Goal: Find specific page/section: Find specific page/section

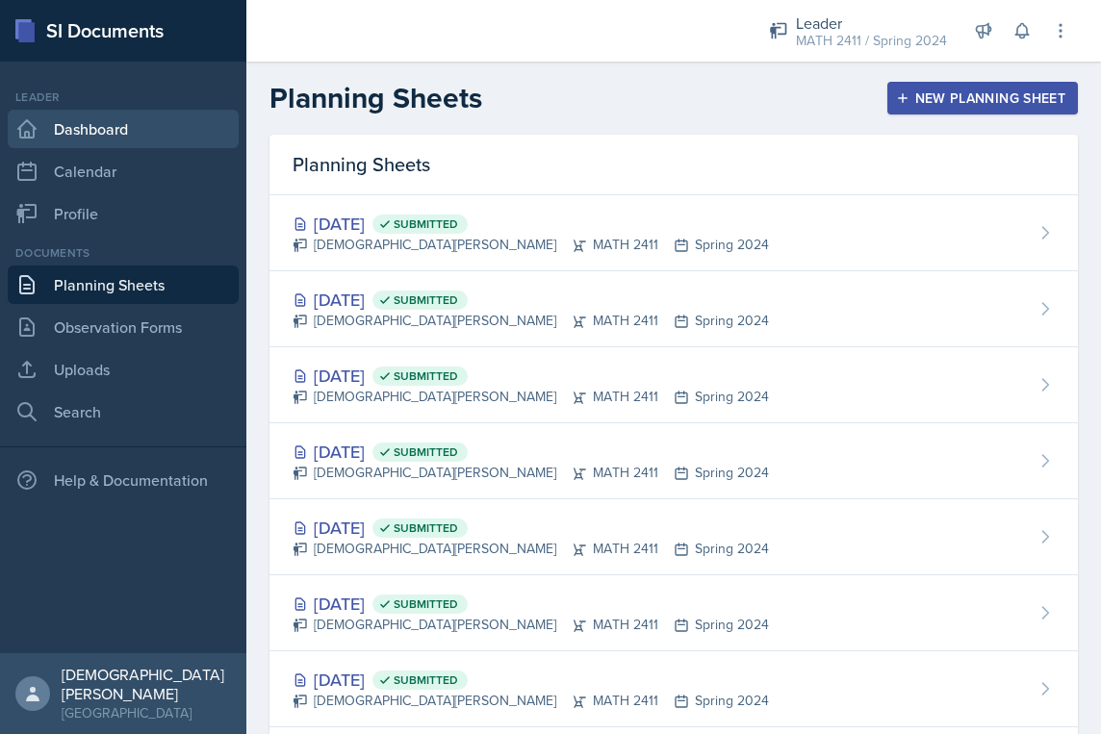
click at [151, 129] on link "Dashboard" at bounding box center [123, 129] width 231 height 38
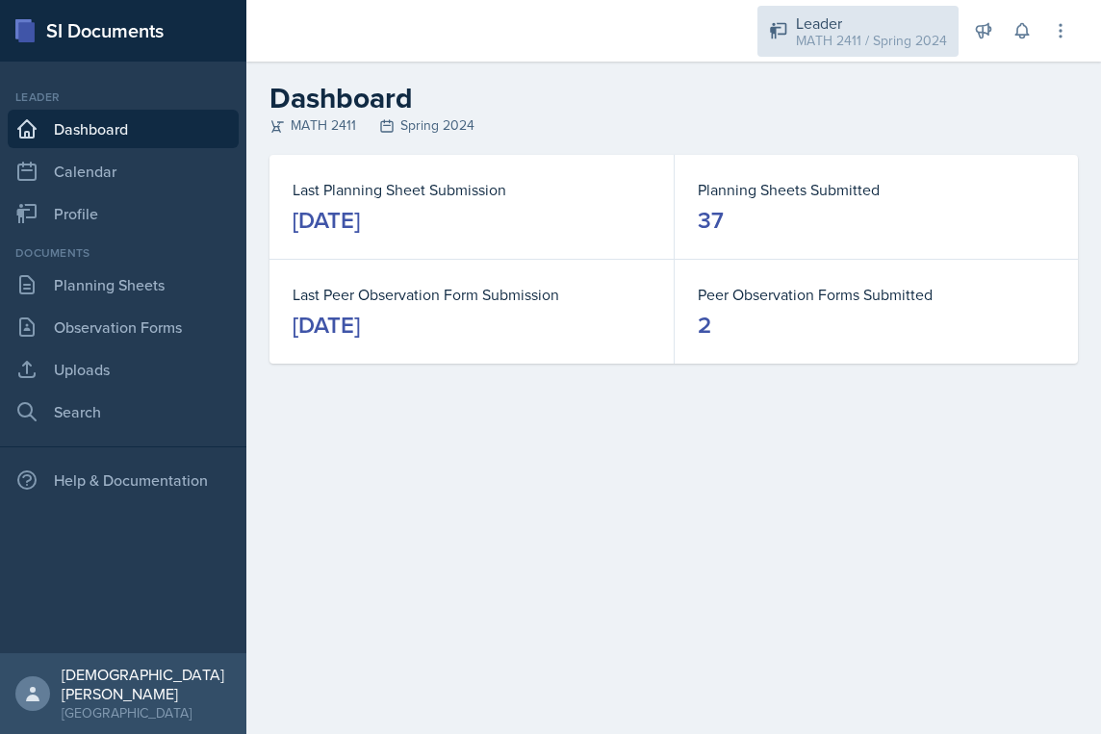
click at [868, 28] on div "Leader" at bounding box center [871, 23] width 151 height 23
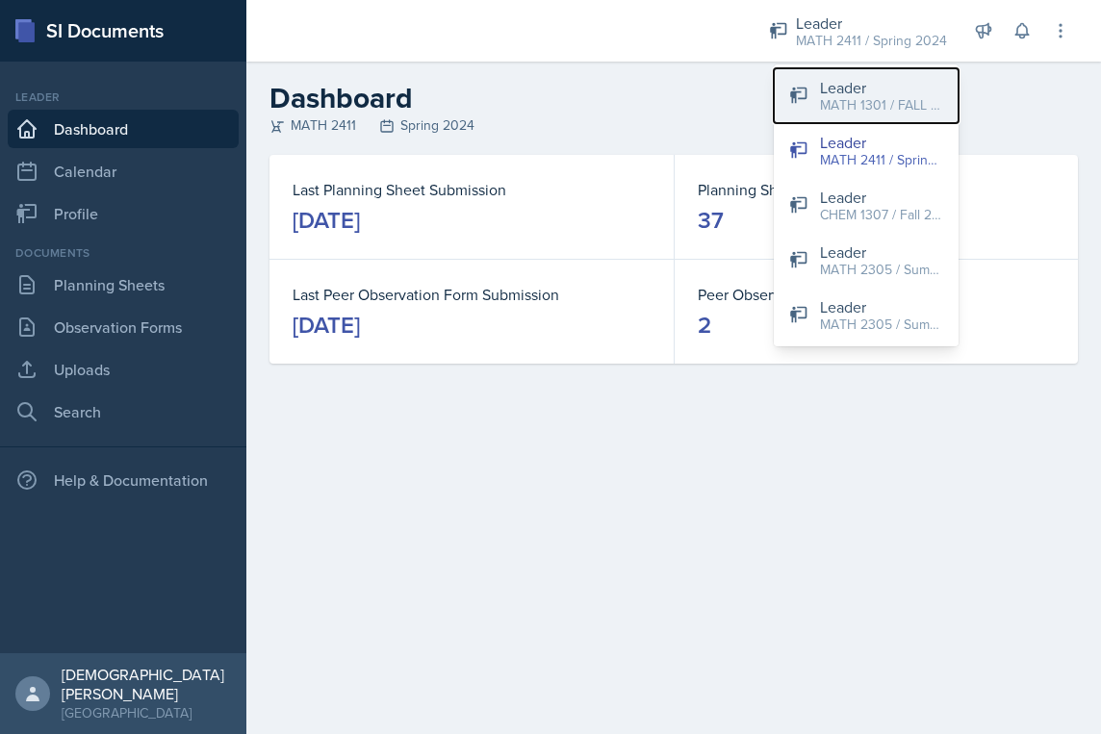
click at [838, 107] on div "MATH 1301 / FALL 2025" at bounding box center [881, 105] width 123 height 20
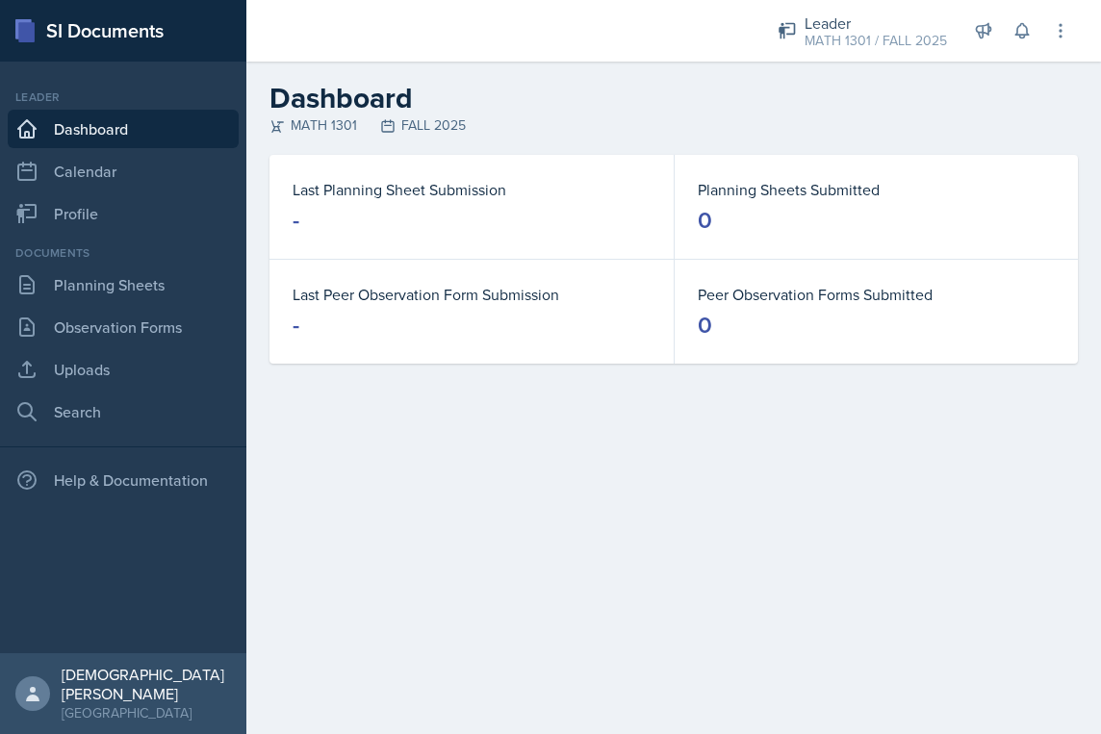
click at [925, 4] on div "Leader MATH 1301 / FALL 2025 Leader MATH 1301 / FALL 2025 Leader MATH 2411 / Sp…" at bounding box center [911, 31] width 320 height 62
click at [925, 31] on div "MATH 1301 / FALL 2025" at bounding box center [876, 41] width 142 height 20
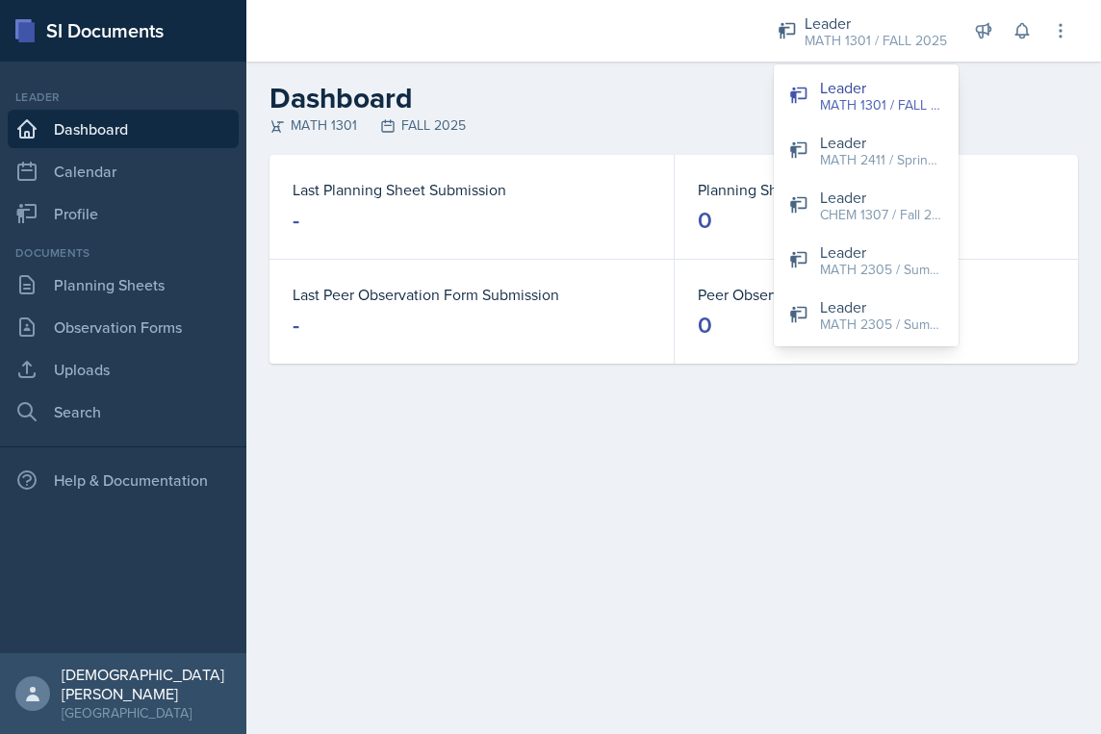
click at [560, 195] on dt "Last Planning Sheet Submission" at bounding box center [472, 189] width 358 height 23
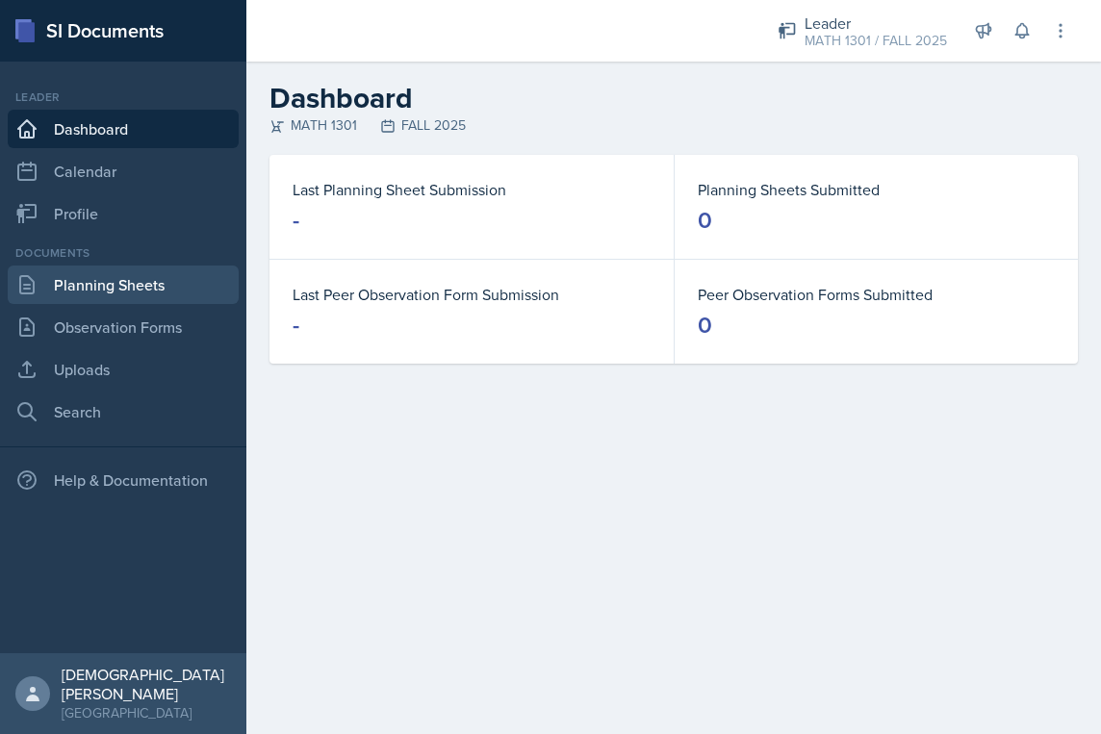
click at [127, 283] on link "Planning Sheets" at bounding box center [123, 285] width 231 height 38
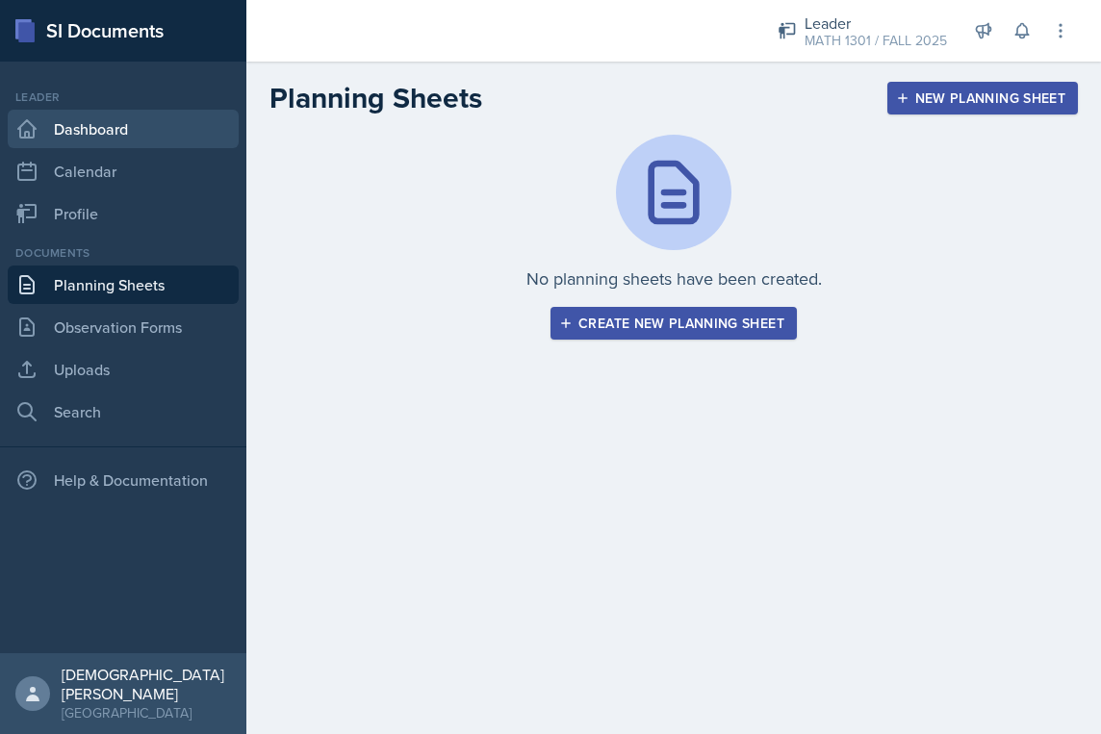
click at [155, 139] on link "Dashboard" at bounding box center [123, 129] width 231 height 38
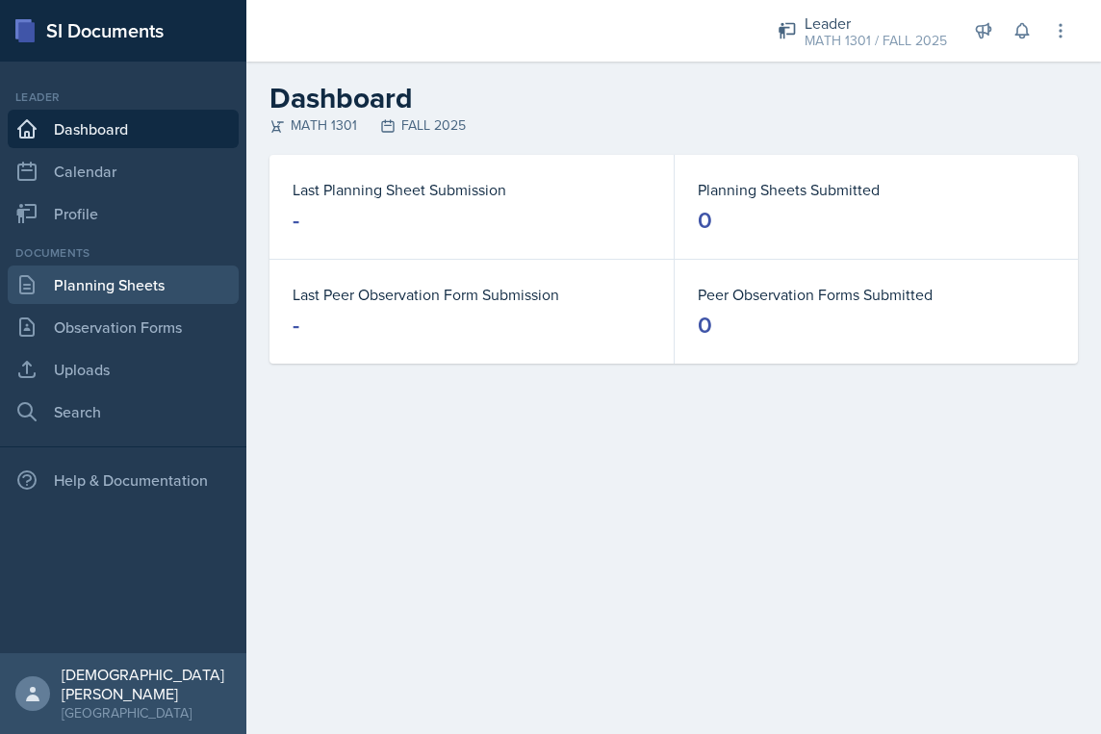
click at [128, 294] on link "Planning Sheets" at bounding box center [123, 285] width 231 height 38
